Goal: Transaction & Acquisition: Purchase product/service

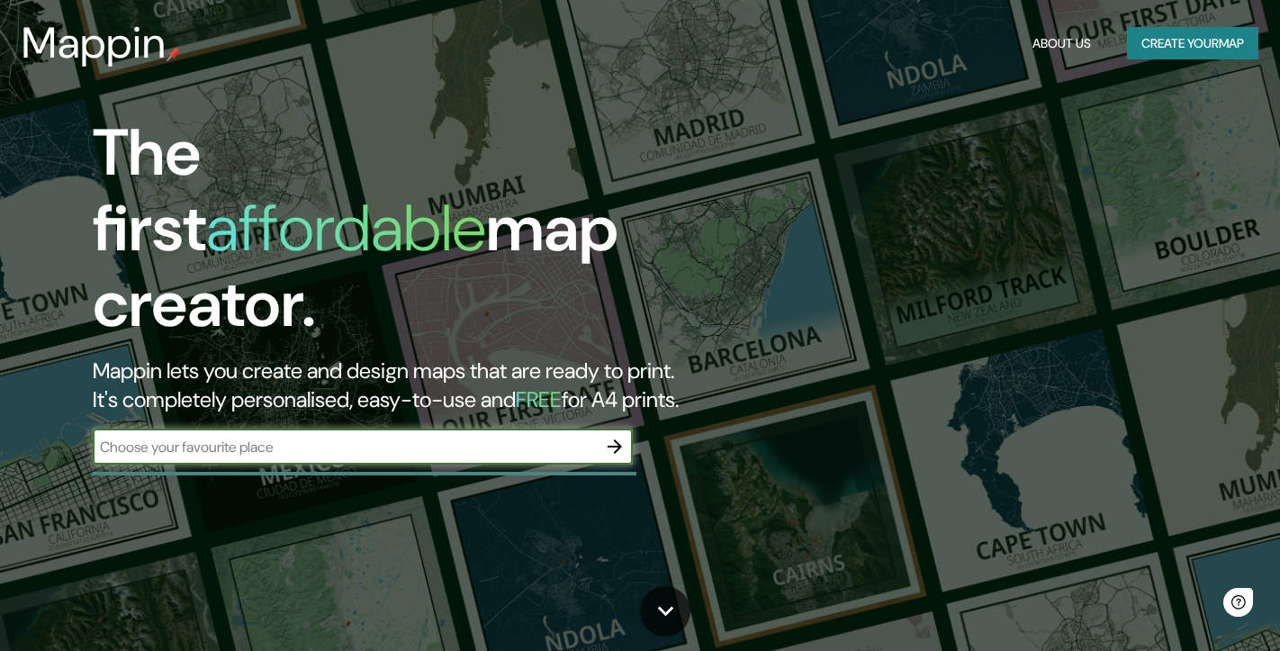
click at [239, 437] on input "text" at bounding box center [345, 447] width 504 height 21
paste input "C. [PERSON_NAME], 4"
type input "C. Bailía, 4 [GEOGRAPHIC_DATA]"
click at [614, 439] on icon "button" at bounding box center [615, 446] width 14 height 14
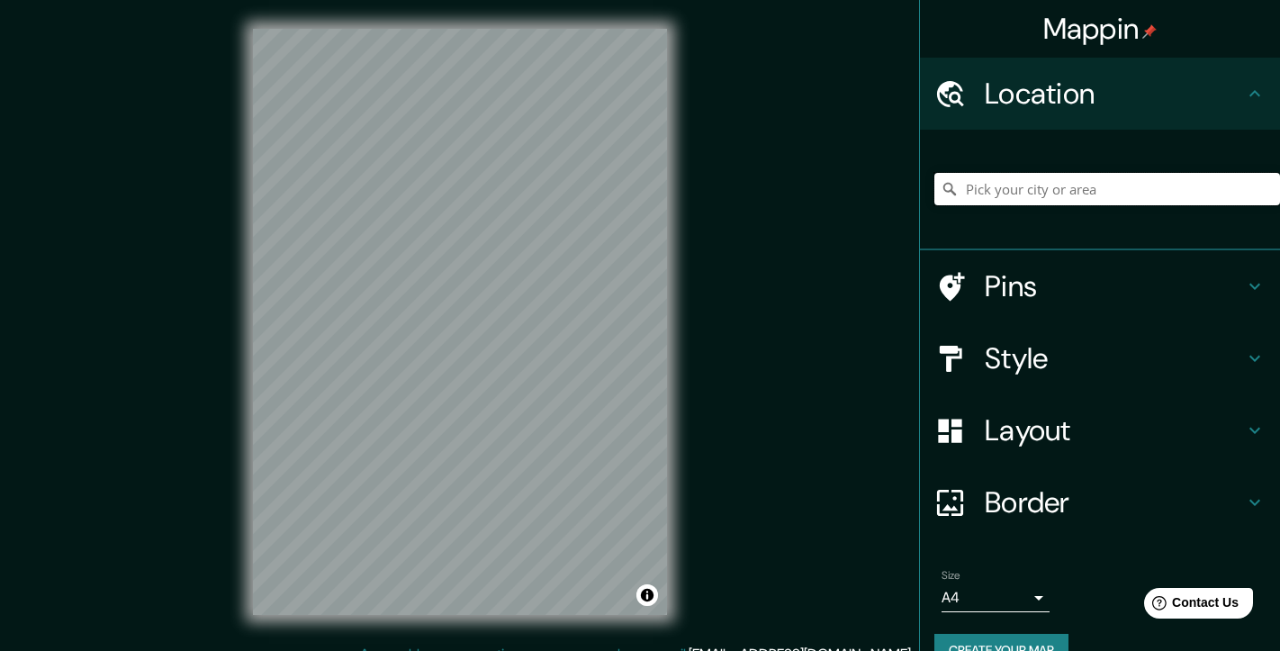
click at [1013, 188] on input "Pick your city or area" at bounding box center [1107, 189] width 346 height 32
click at [573, 359] on div at bounding box center [570, 361] width 14 height 14
click at [413, 298] on div at bounding box center [411, 300] width 14 height 14
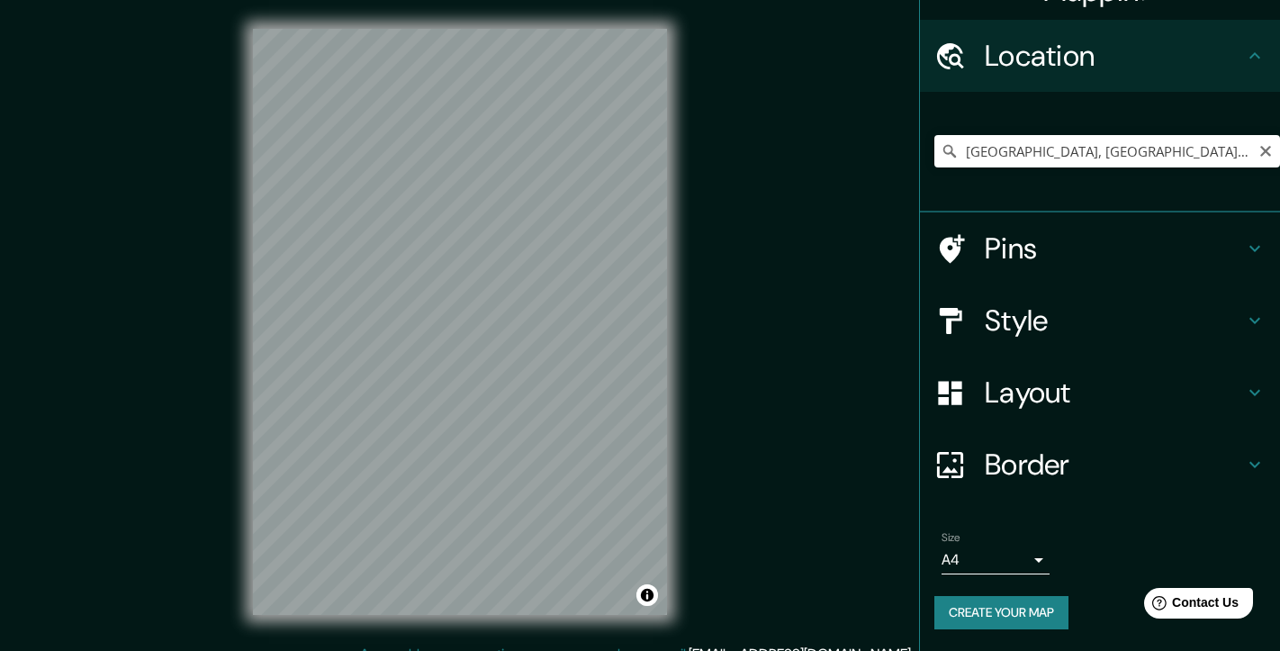
click at [1016, 558] on body "Mappin Location [GEOGRAPHIC_DATA], [GEOGRAPHIC_DATA], [GEOGRAPHIC_DATA] Pins St…" at bounding box center [640, 325] width 1280 height 651
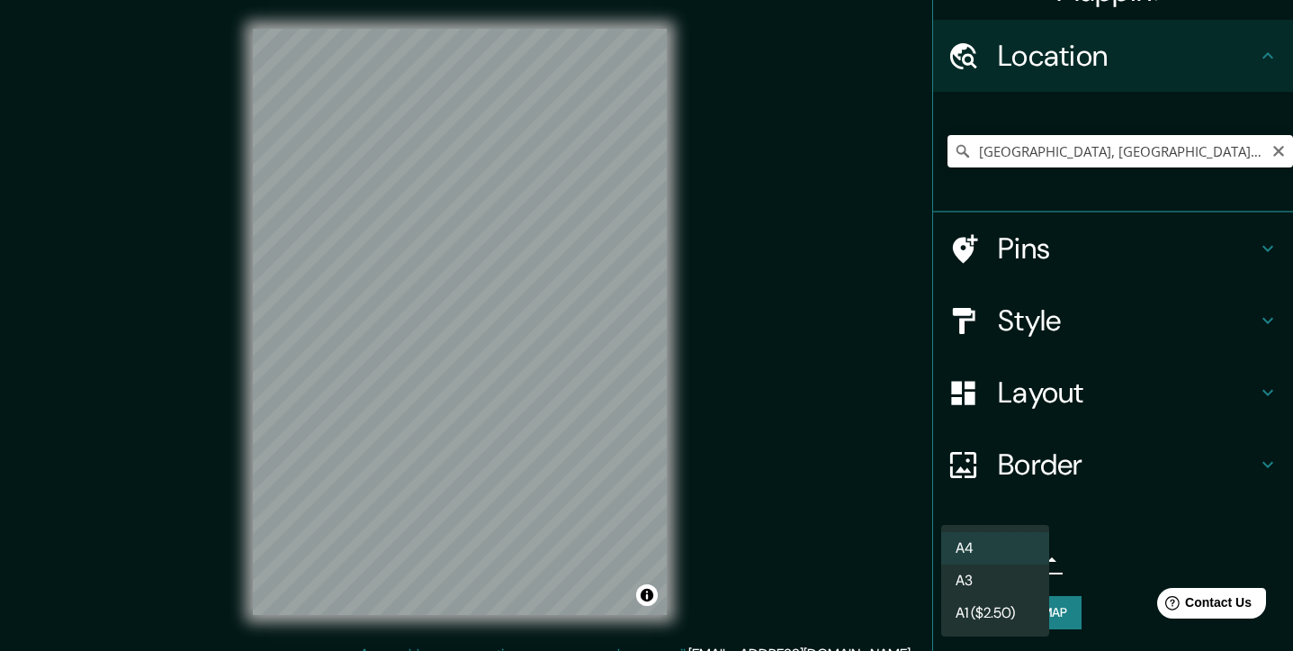
click at [1009, 542] on li "A4" at bounding box center [995, 548] width 108 height 32
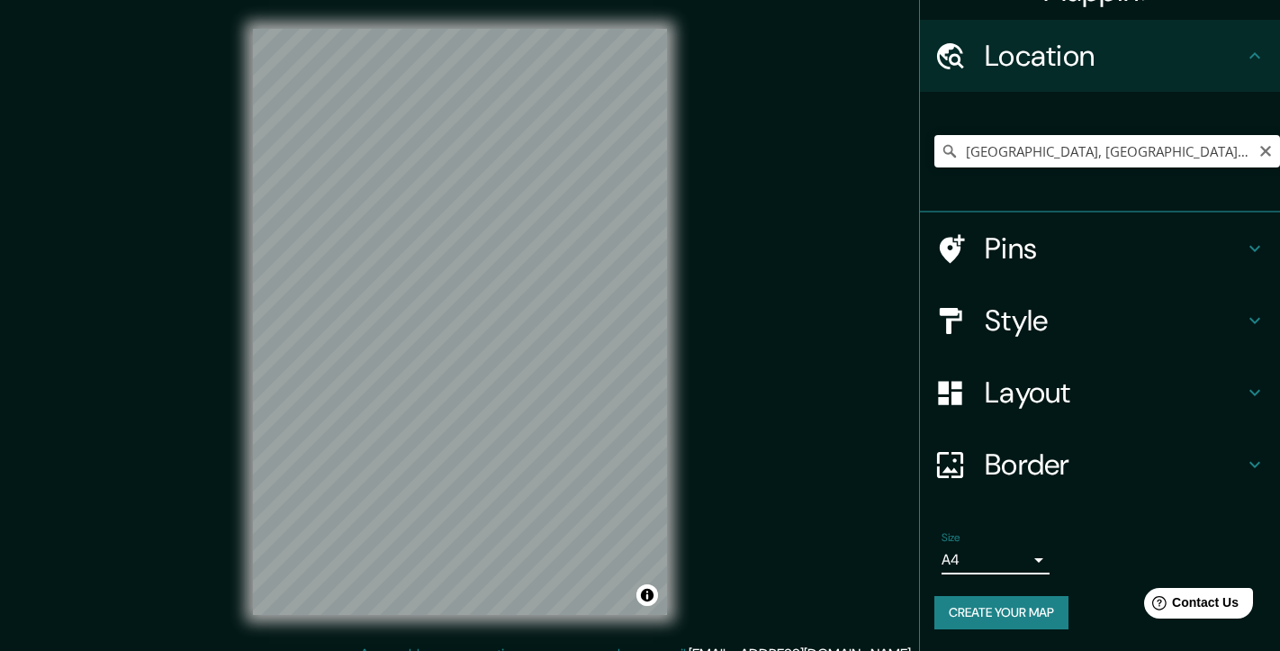
click at [989, 319] on h4 "Style" at bounding box center [1114, 320] width 259 height 36
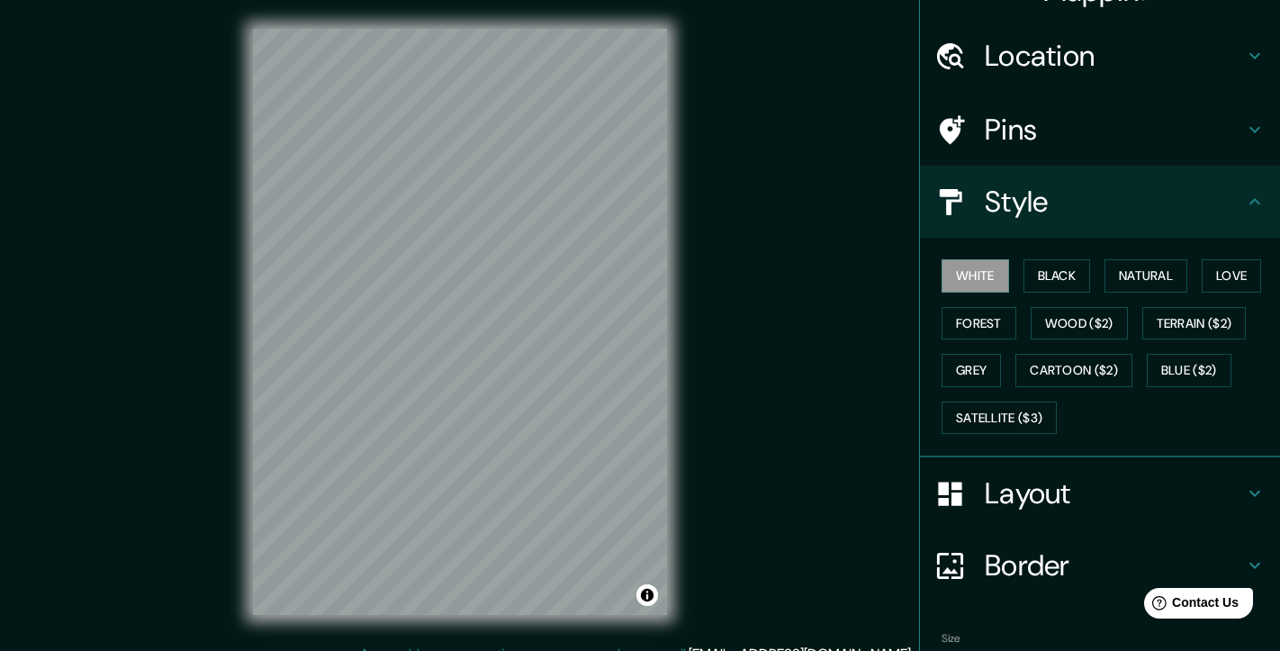
scroll to position [0, 0]
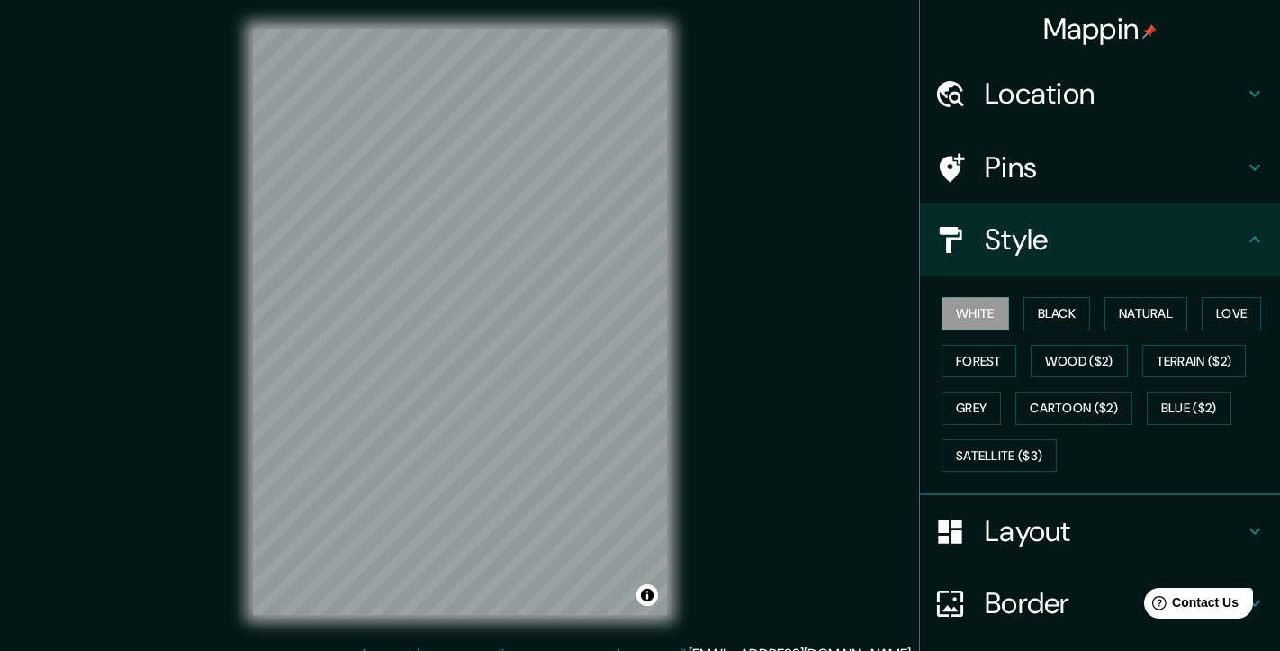
click at [1043, 87] on h4 "Location" at bounding box center [1114, 94] width 259 height 36
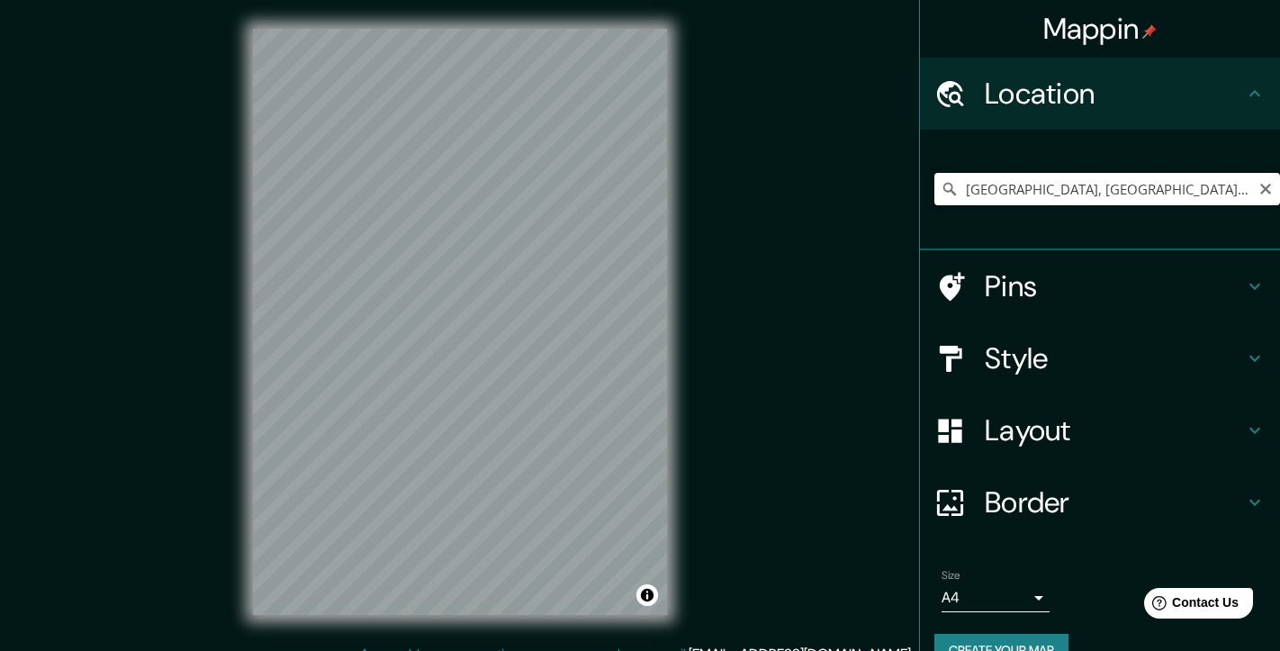
click at [953, 190] on input "[GEOGRAPHIC_DATA], [GEOGRAPHIC_DATA], [GEOGRAPHIC_DATA]" at bounding box center [1107, 189] width 346 height 32
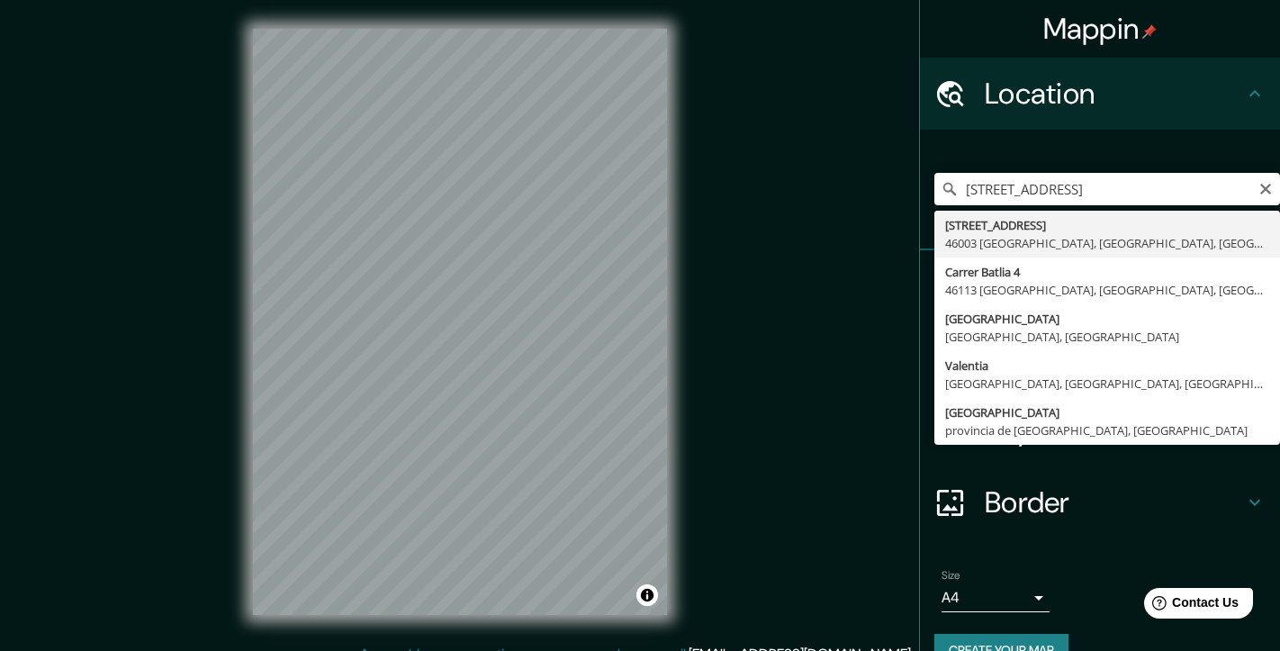
type input "[STREET_ADDRESS]"
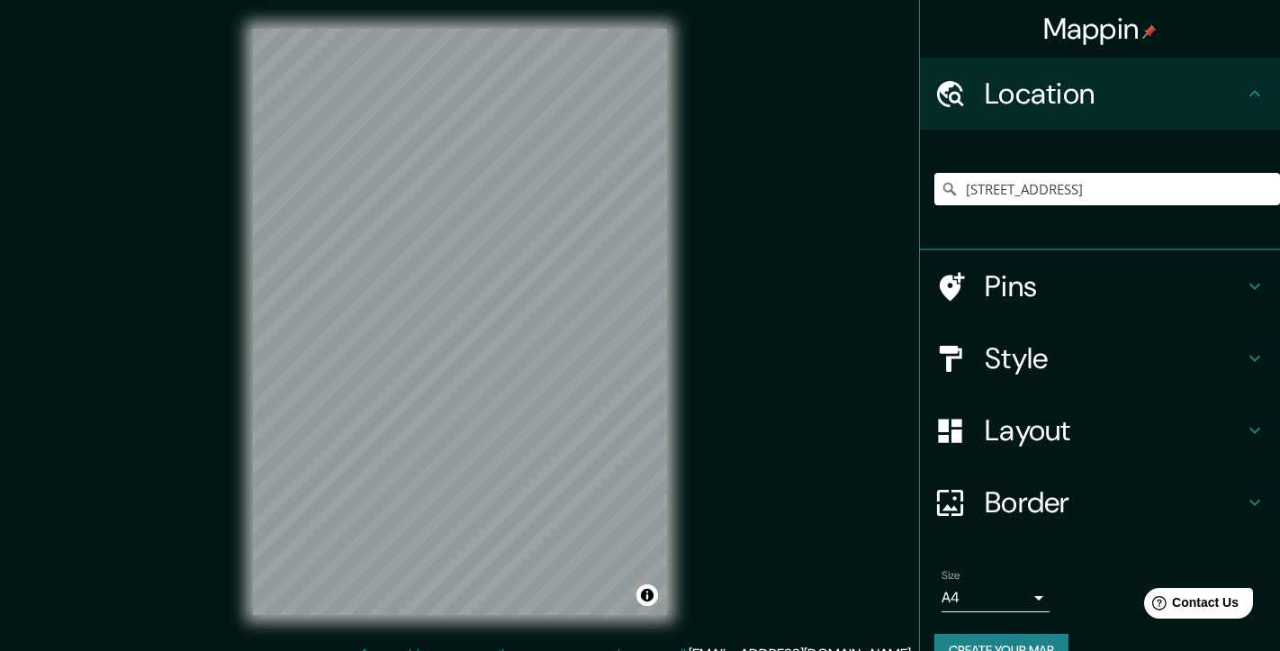
click at [1007, 356] on h4 "Style" at bounding box center [1114, 358] width 259 height 36
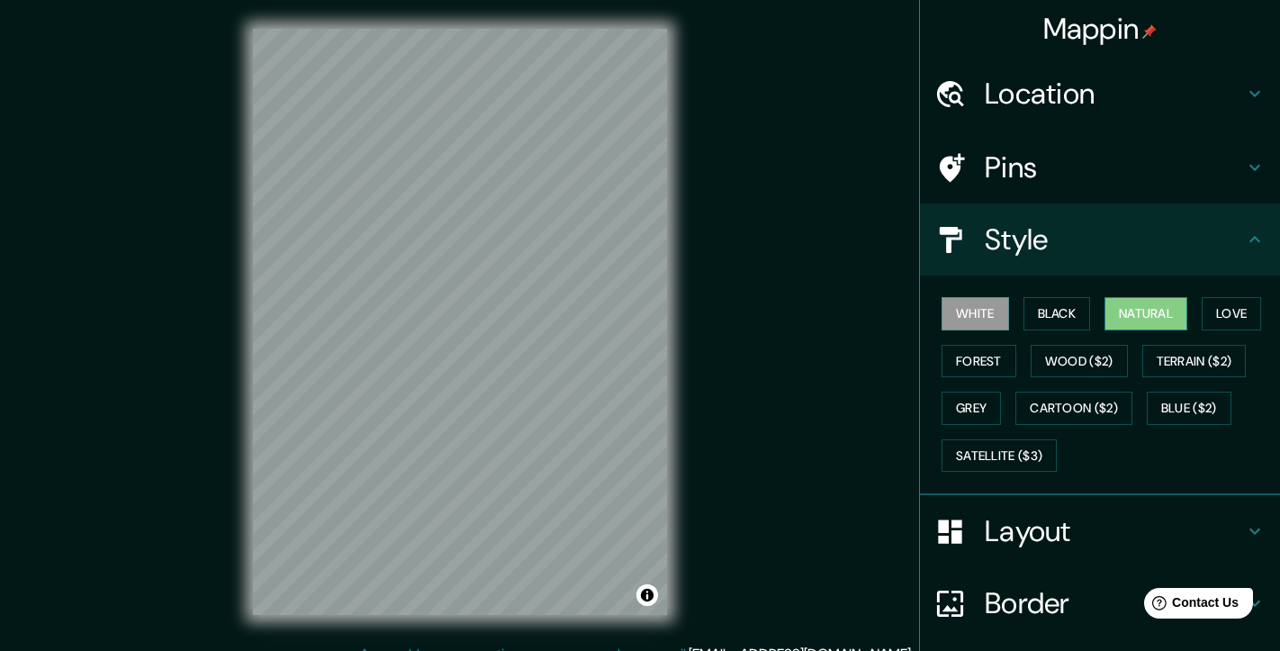
click at [1117, 311] on button "Natural" at bounding box center [1145, 313] width 83 height 33
click at [1210, 313] on button "Love" at bounding box center [1231, 313] width 59 height 33
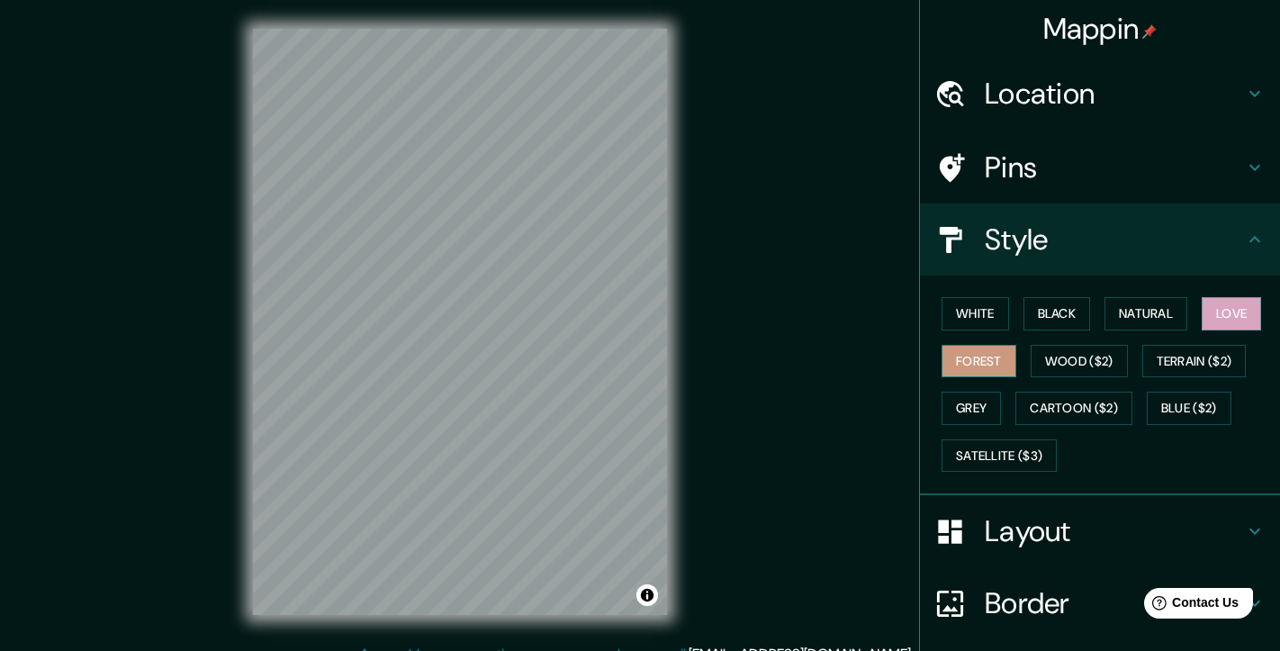
click at [991, 352] on button "Forest" at bounding box center [978, 361] width 75 height 33
click at [1049, 358] on button "Wood ($2)" at bounding box center [1079, 361] width 97 height 33
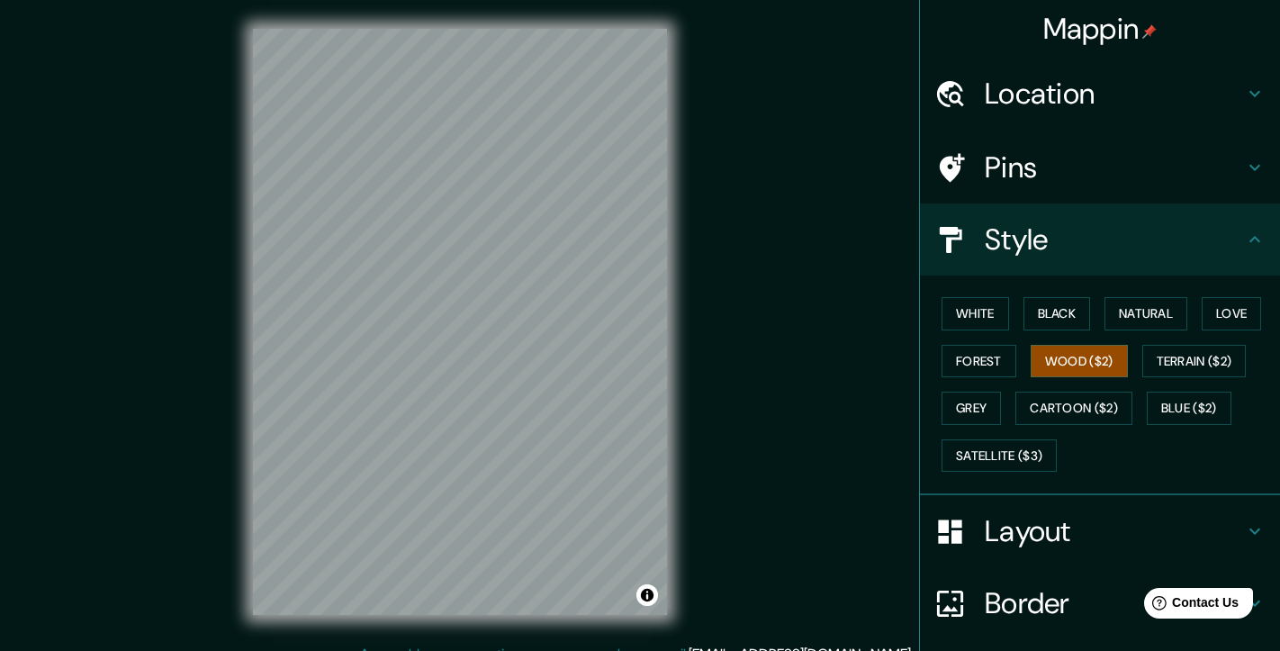
click at [1177, 361] on button "Terrain ($2)" at bounding box center [1194, 361] width 104 height 33
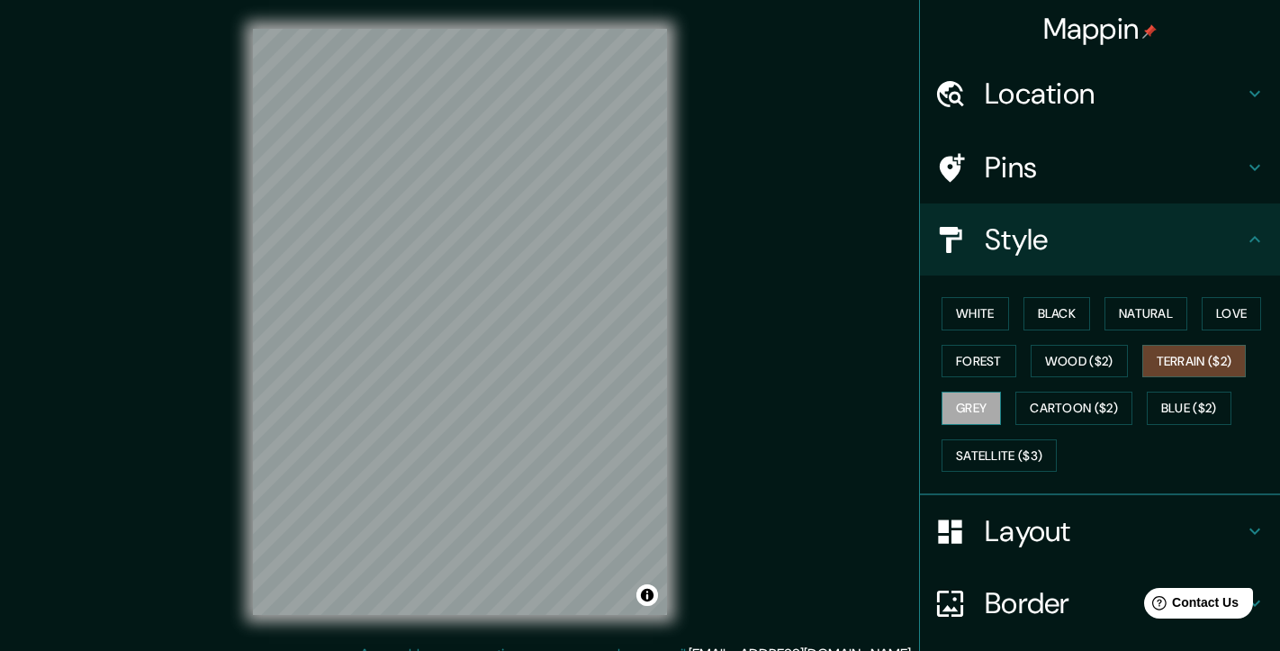
click at [956, 410] on button "Grey" at bounding box center [970, 408] width 59 height 33
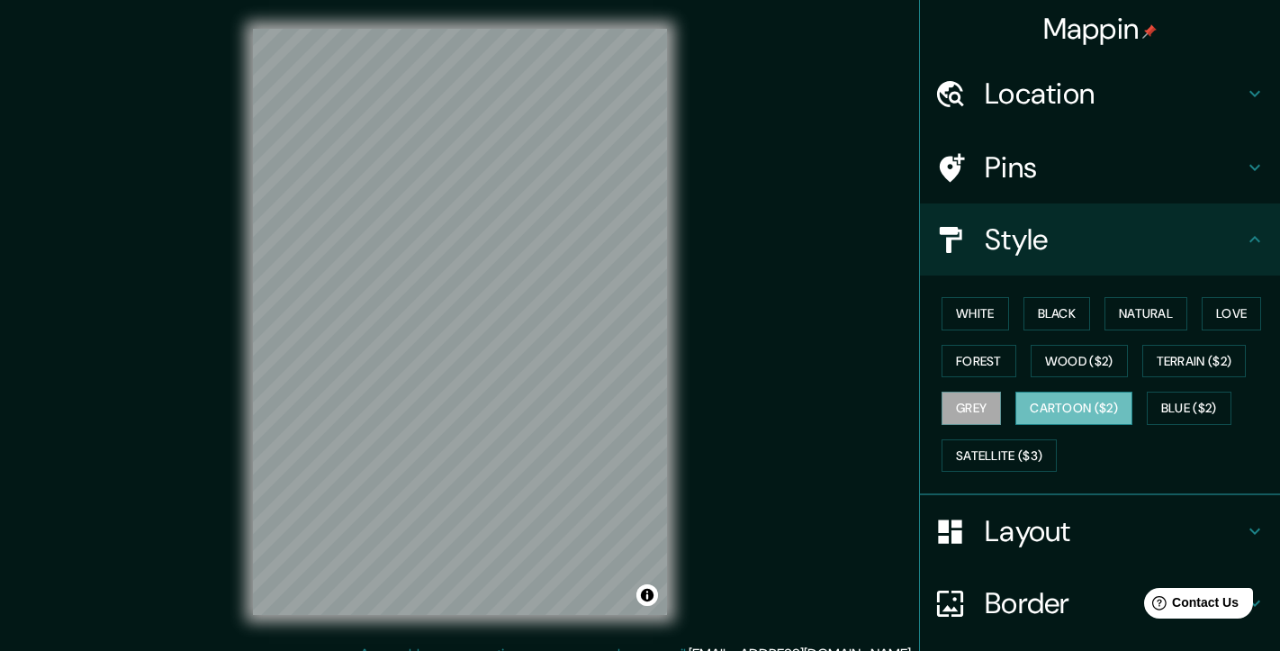
click at [1033, 411] on button "Cartoon ($2)" at bounding box center [1073, 408] width 117 height 33
click at [1173, 409] on button "Blue ($2)" at bounding box center [1189, 408] width 85 height 33
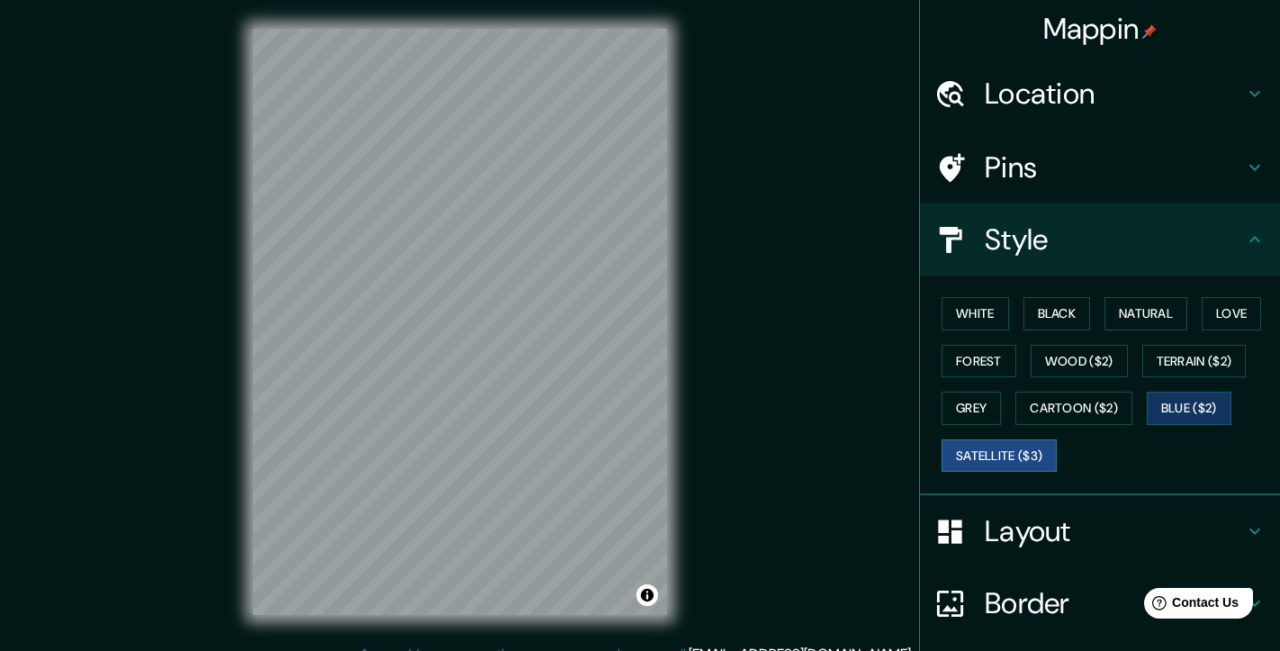
click at [1004, 448] on button "Satellite ($3)" at bounding box center [998, 455] width 115 height 33
click at [457, 323] on div at bounding box center [456, 318] width 14 height 14
click at [465, 318] on div at bounding box center [465, 318] width 14 height 14
click at [445, 308] on div at bounding box center [444, 308] width 14 height 14
click at [1122, 315] on button "Natural" at bounding box center [1145, 313] width 83 height 33
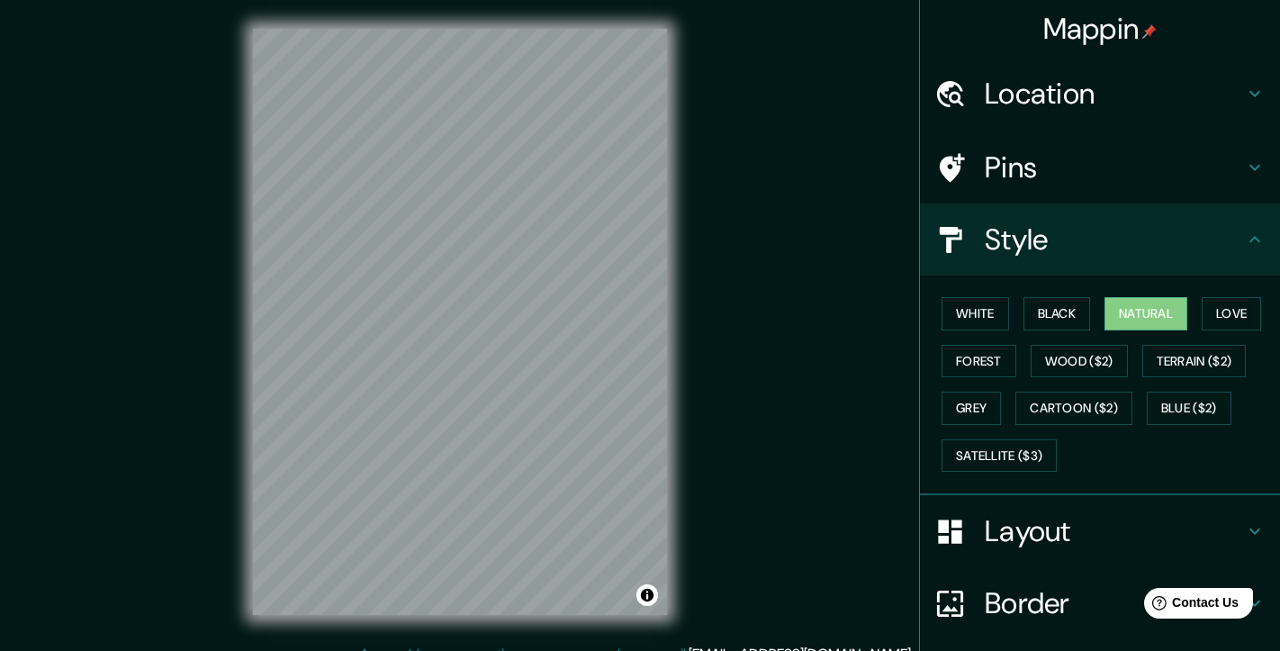
click at [995, 531] on h4 "Layout" at bounding box center [1114, 531] width 259 height 36
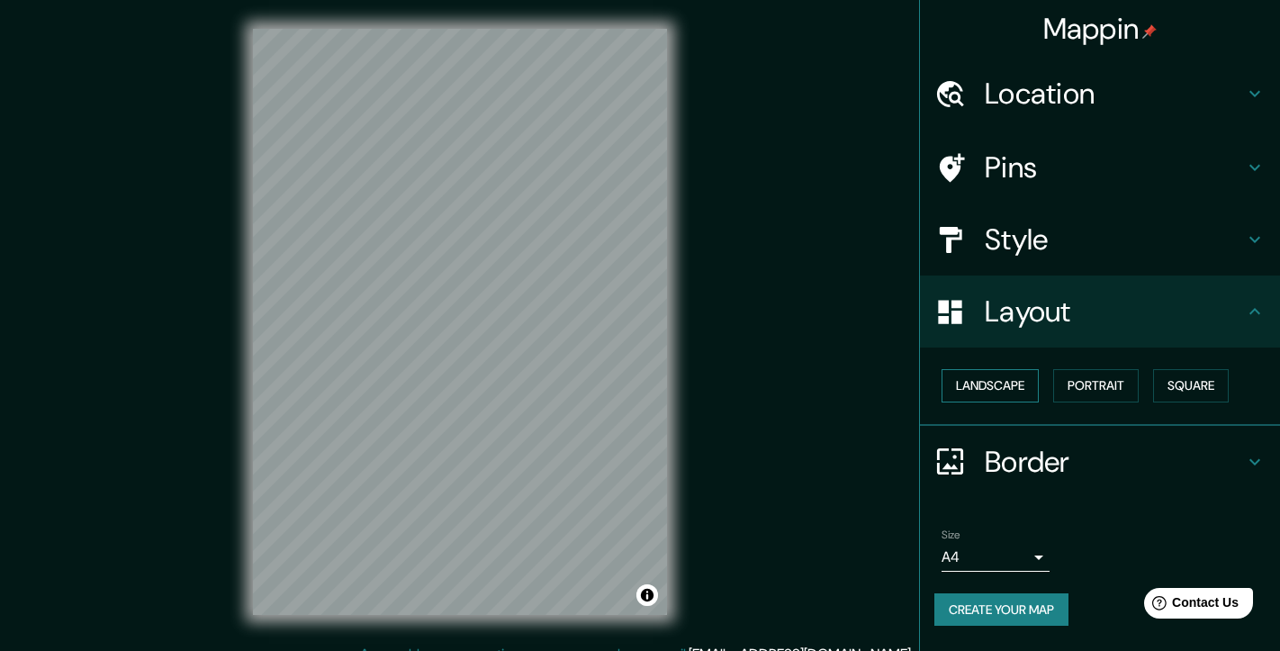
click at [1020, 379] on button "Landscape" at bounding box center [989, 385] width 97 height 33
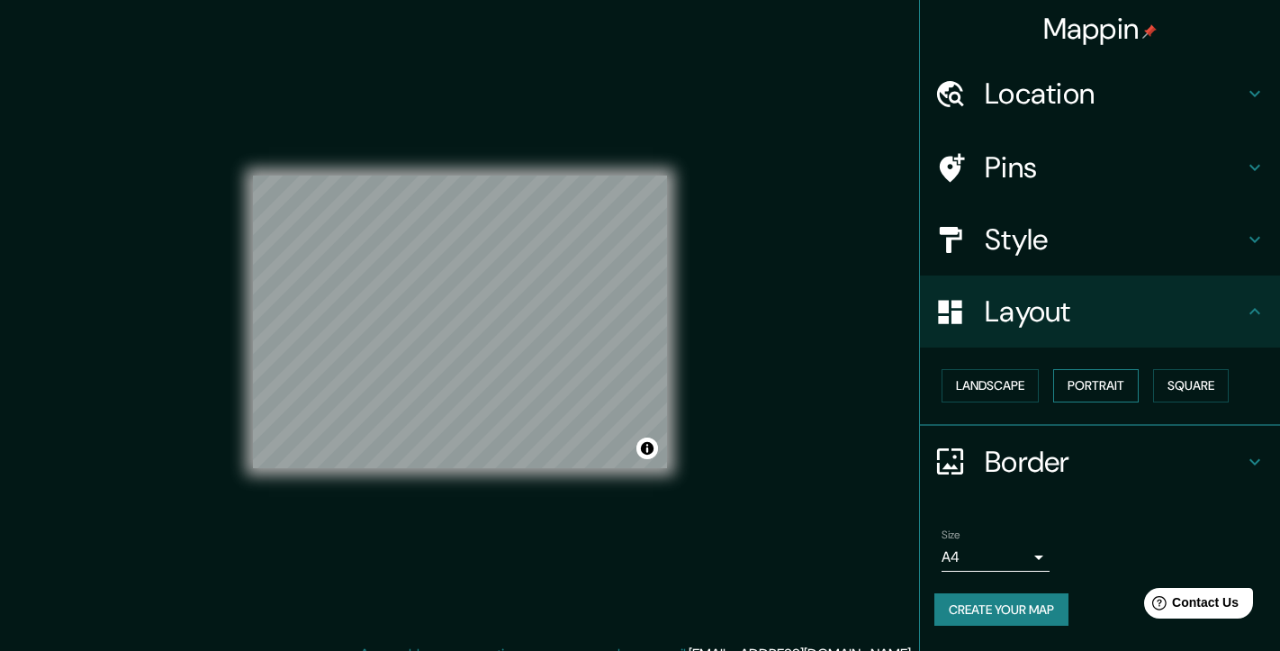
click at [1085, 381] on button "Portrait" at bounding box center [1096, 385] width 86 height 33
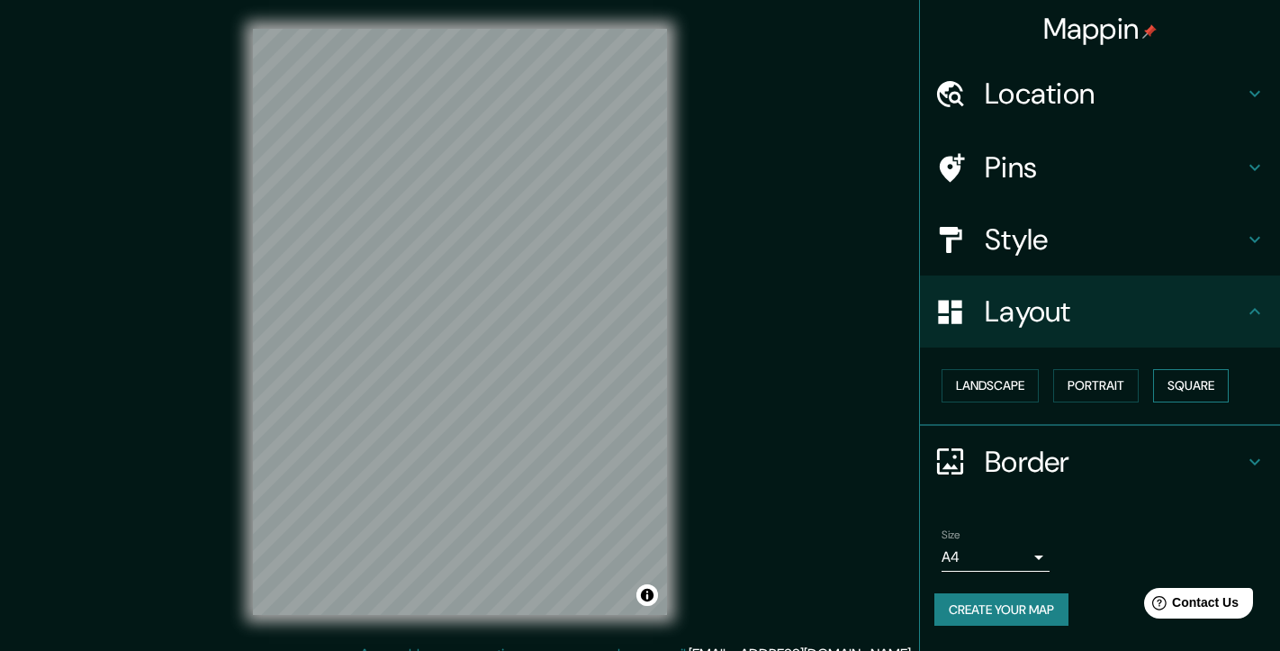
click at [1213, 380] on button "Square" at bounding box center [1191, 385] width 76 height 33
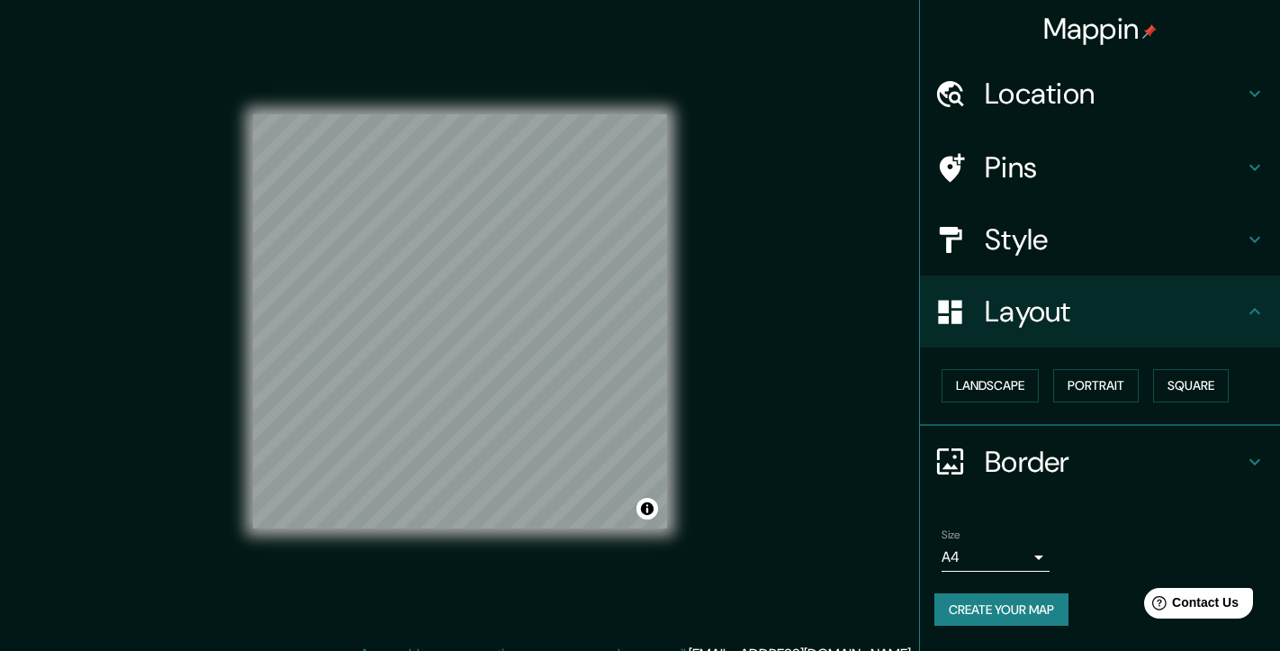
click at [1245, 460] on icon at bounding box center [1255, 462] width 22 height 22
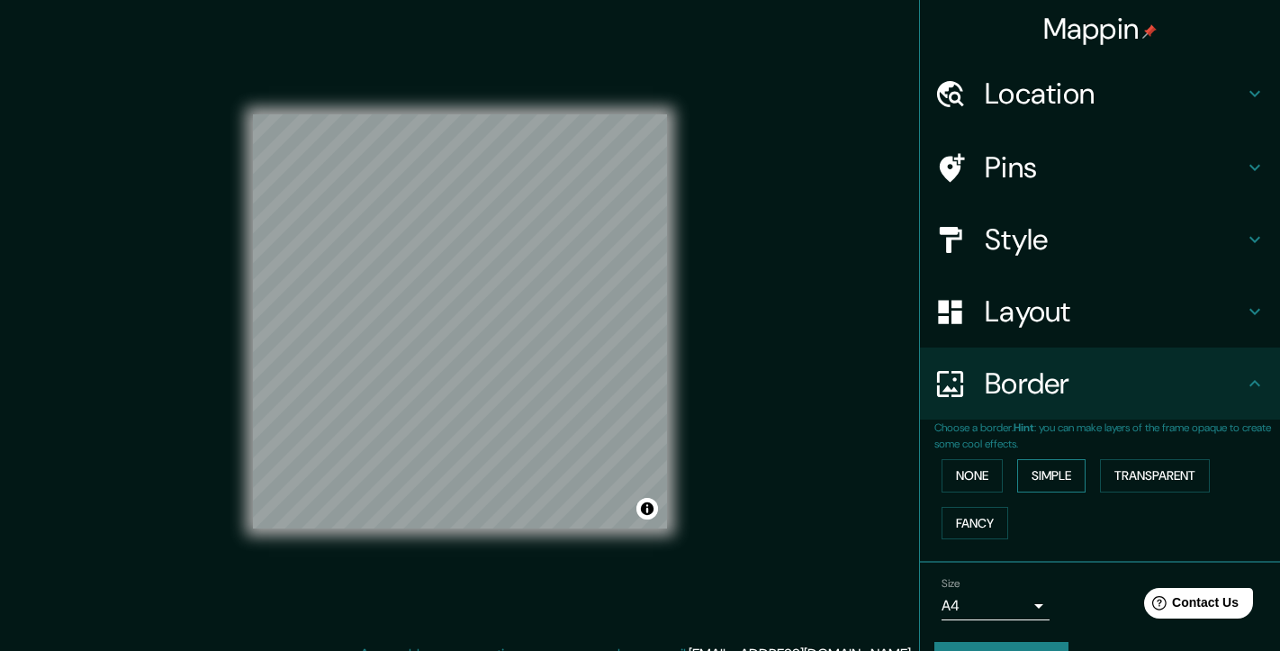
click at [1037, 475] on button "Simple" at bounding box center [1051, 475] width 68 height 33
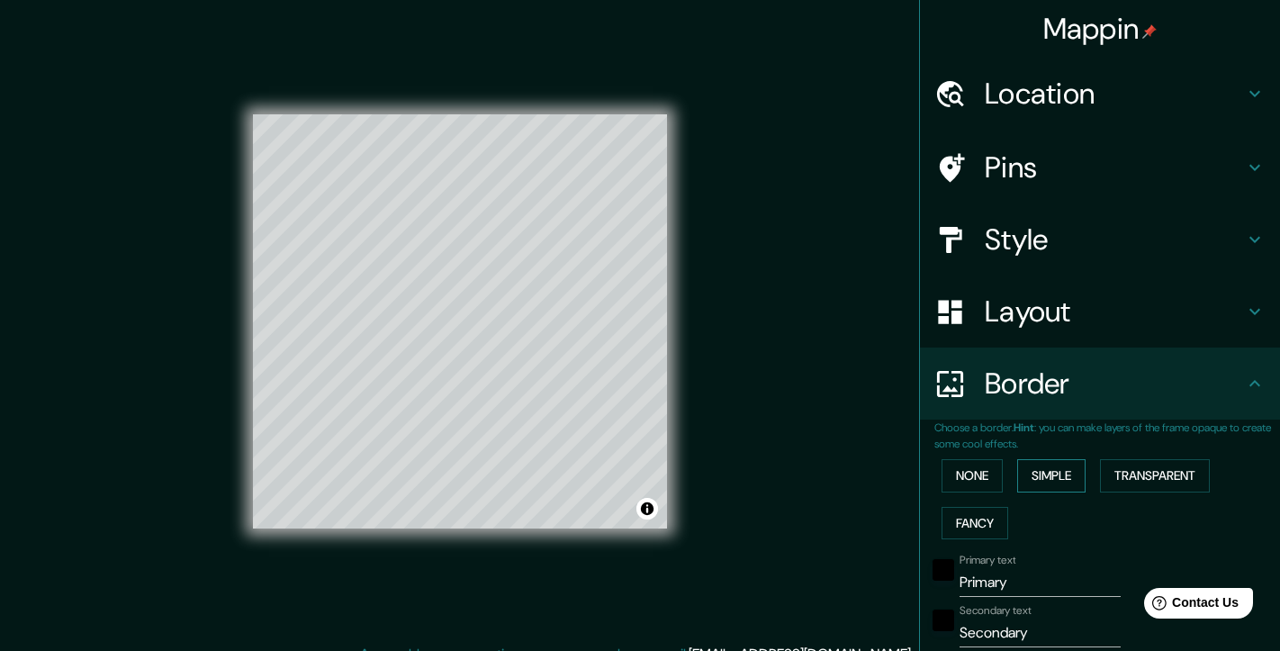
click at [1034, 474] on button "Simple" at bounding box center [1051, 475] width 68 height 33
type input "37"
click at [979, 477] on button "None" at bounding box center [971, 475] width 61 height 33
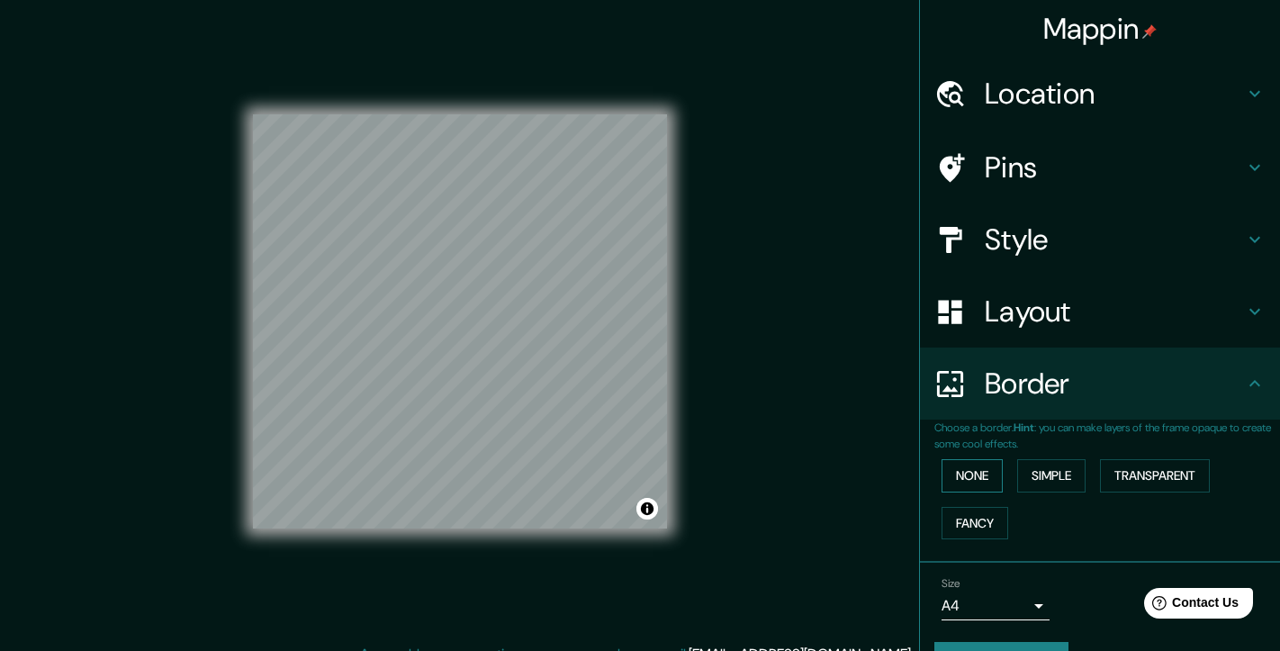
click at [981, 477] on button "None" at bounding box center [971, 475] width 61 height 33
click at [1020, 230] on h4 "Style" at bounding box center [1114, 239] width 259 height 36
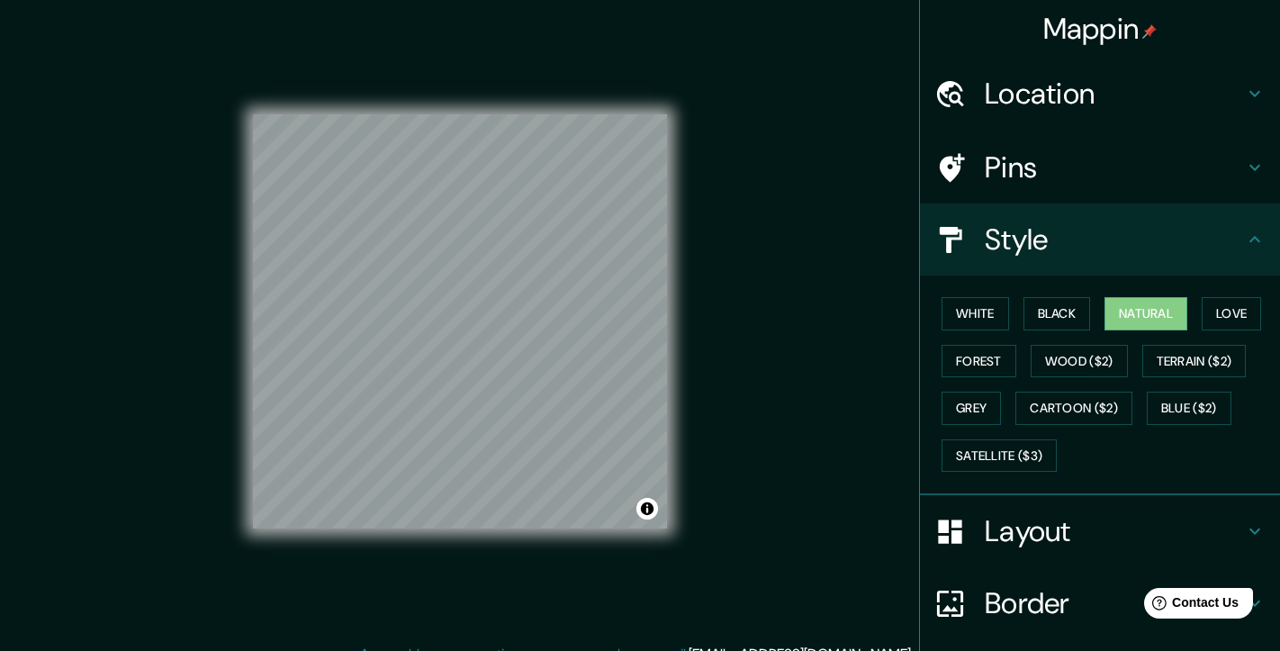
click at [1022, 186] on div "Pins" at bounding box center [1100, 167] width 360 height 72
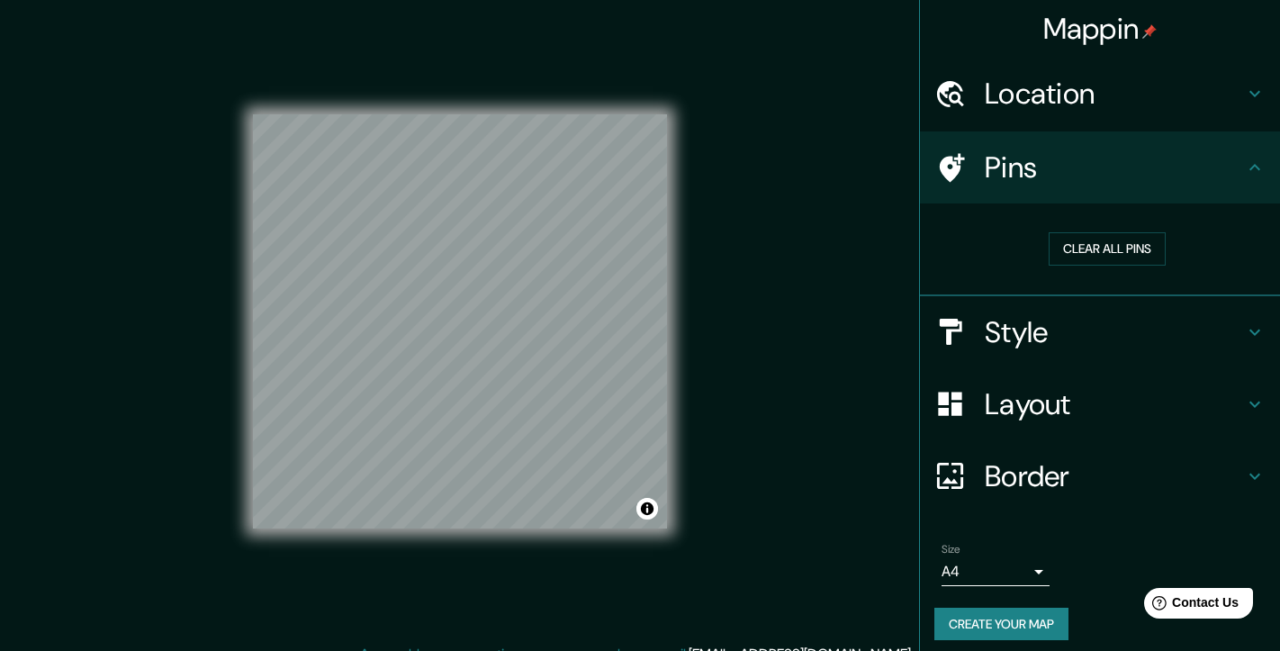
click at [1051, 101] on h4 "Location" at bounding box center [1114, 94] width 259 height 36
